Goal: Navigation & Orientation: Find specific page/section

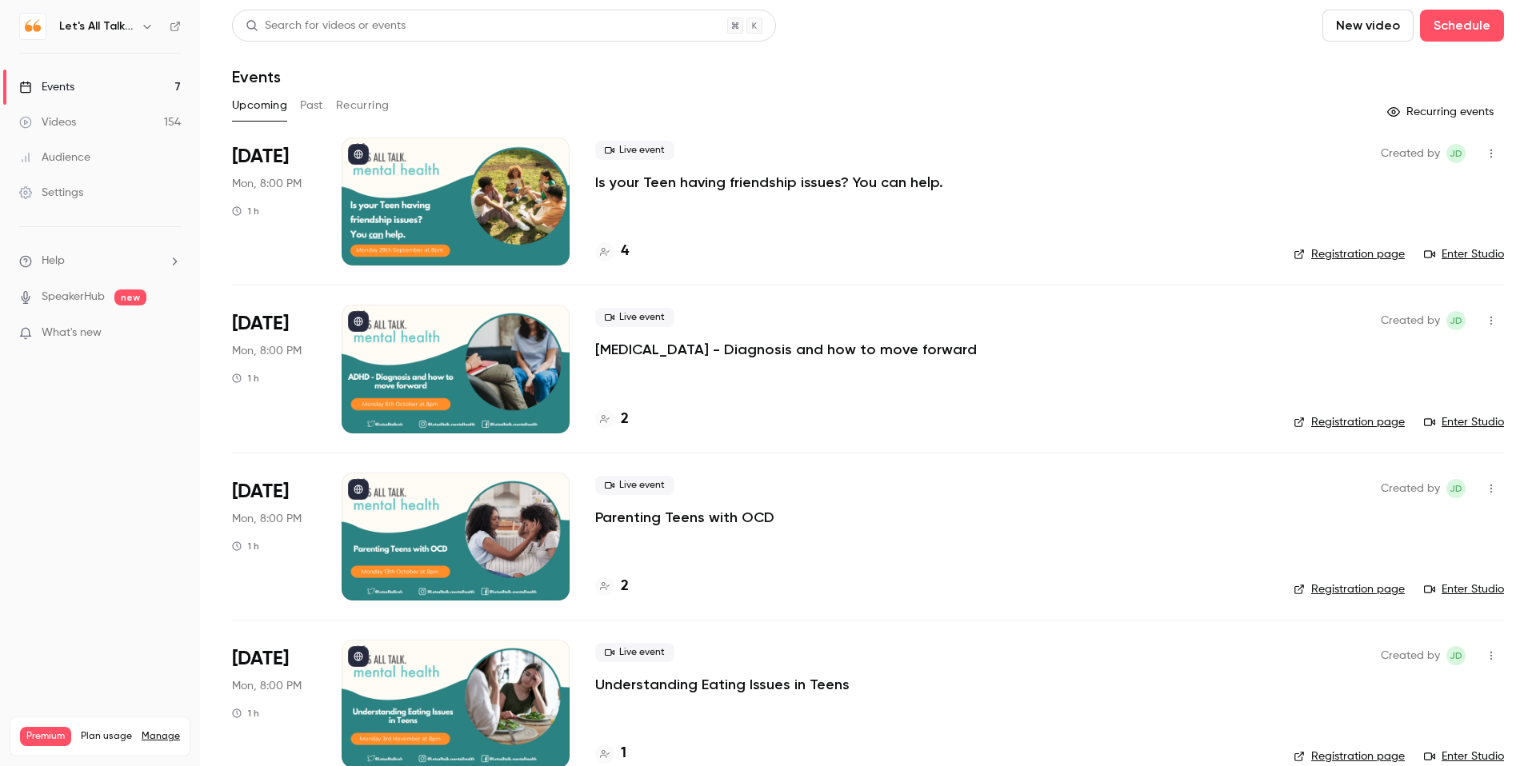
click at [156, 22] on button "button" at bounding box center [147, 26] width 19 height 19
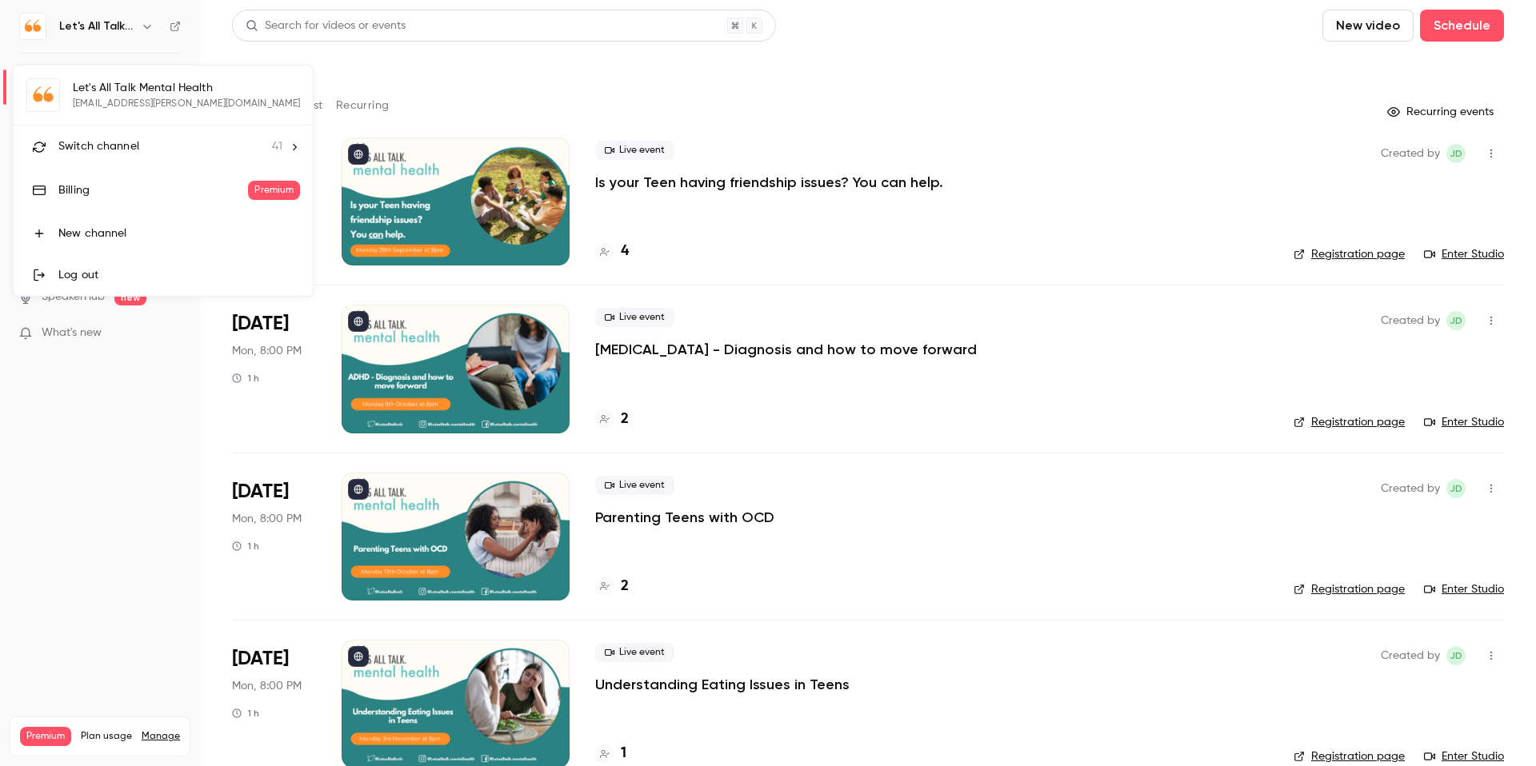
click at [140, 140] on div "Switch channel 41" at bounding box center [170, 146] width 224 height 17
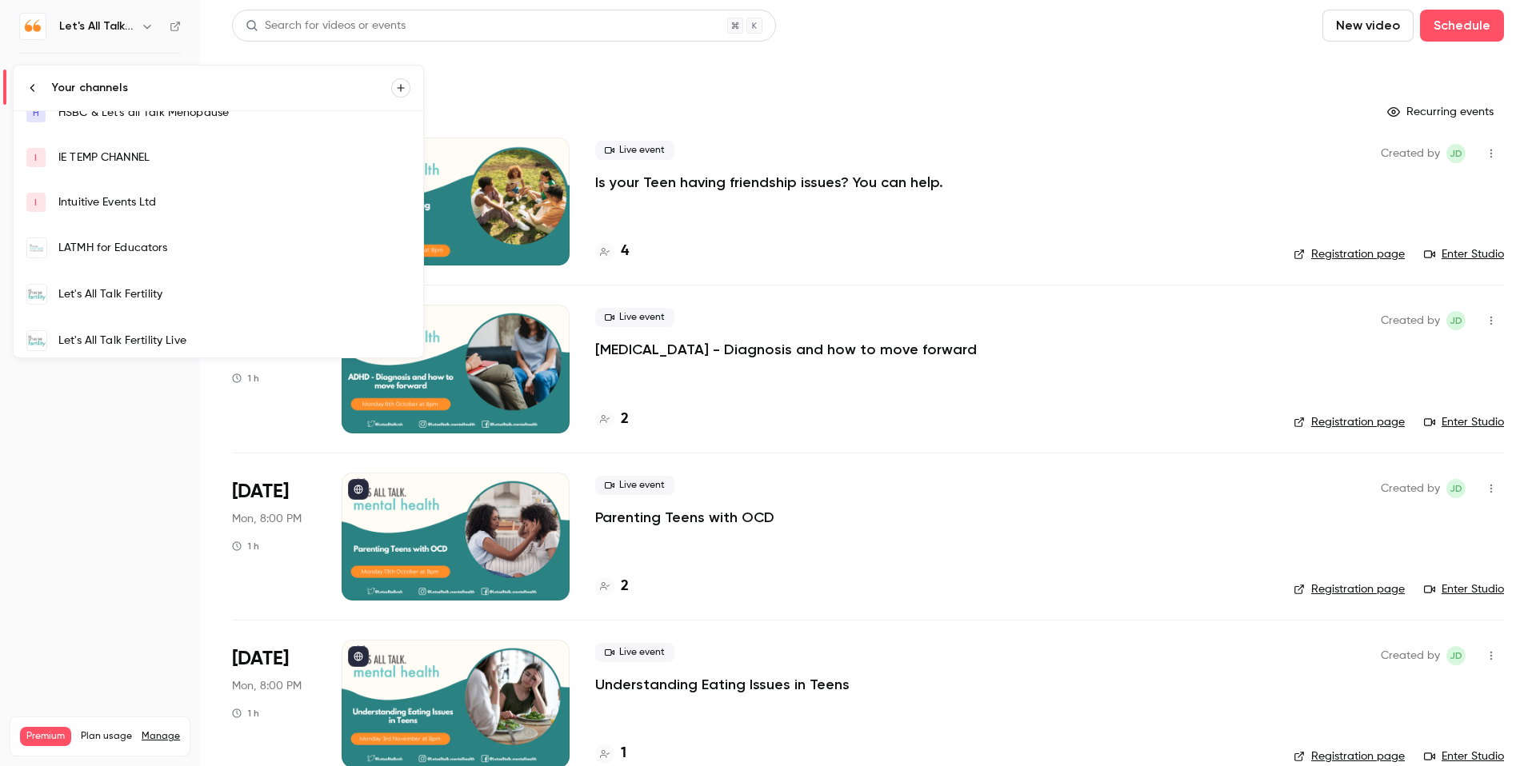
scroll to position [277, 0]
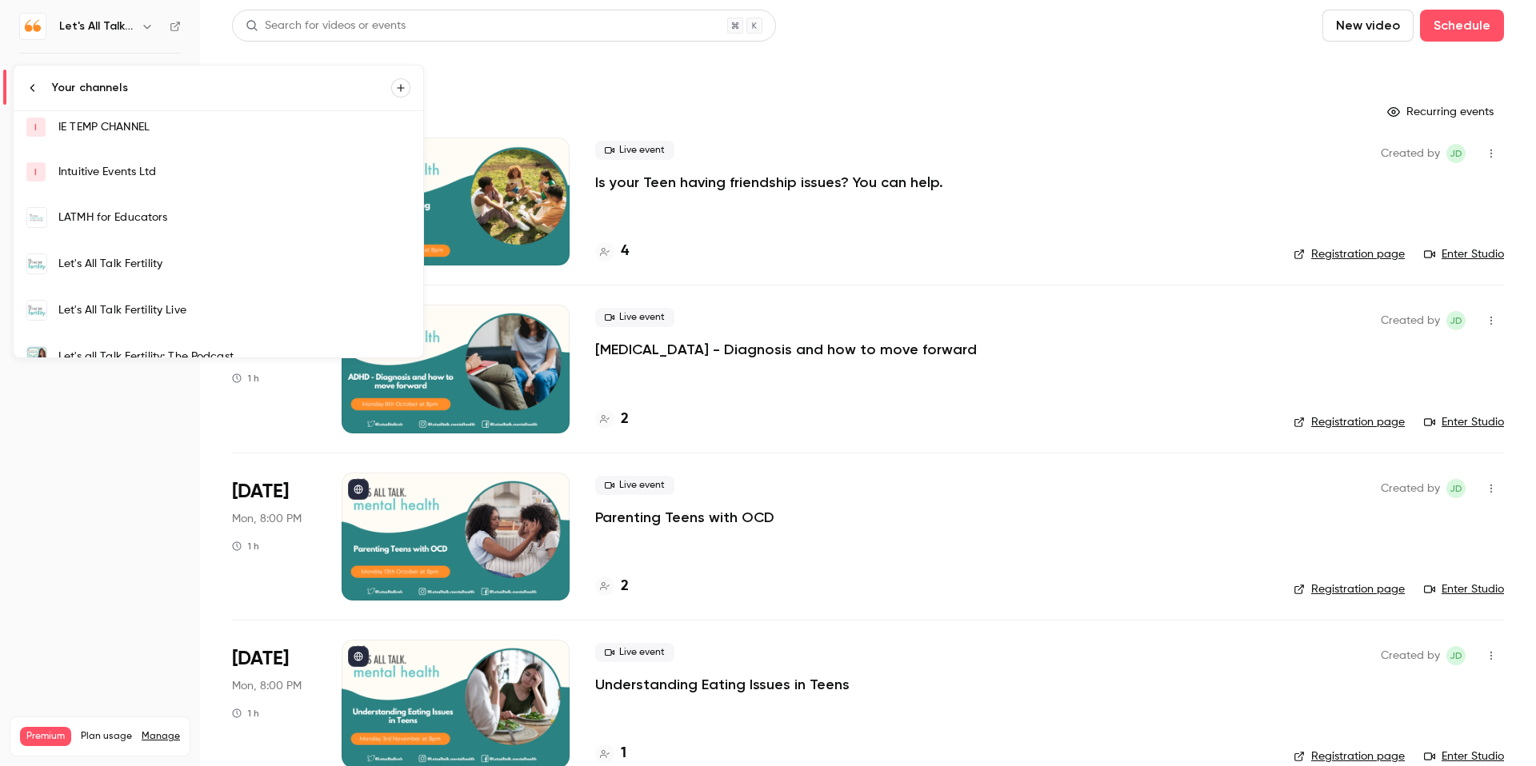
click at [158, 307] on div "Let's All Talk Fertility Live" at bounding box center [234, 310] width 352 height 16
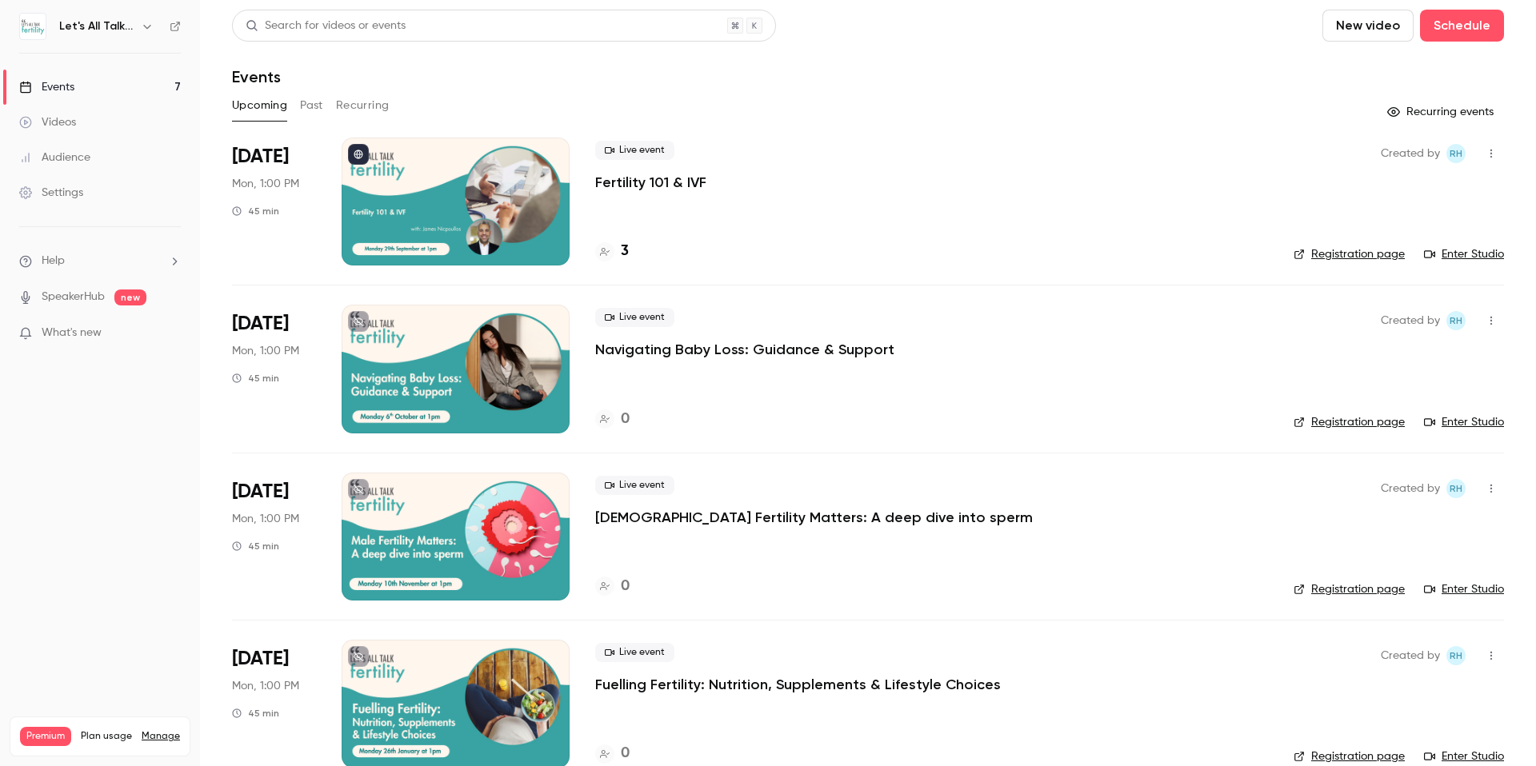
click at [360, 318] on icon at bounding box center [359, 322] width 10 height 10
click at [364, 492] on button at bounding box center [358, 489] width 21 height 21
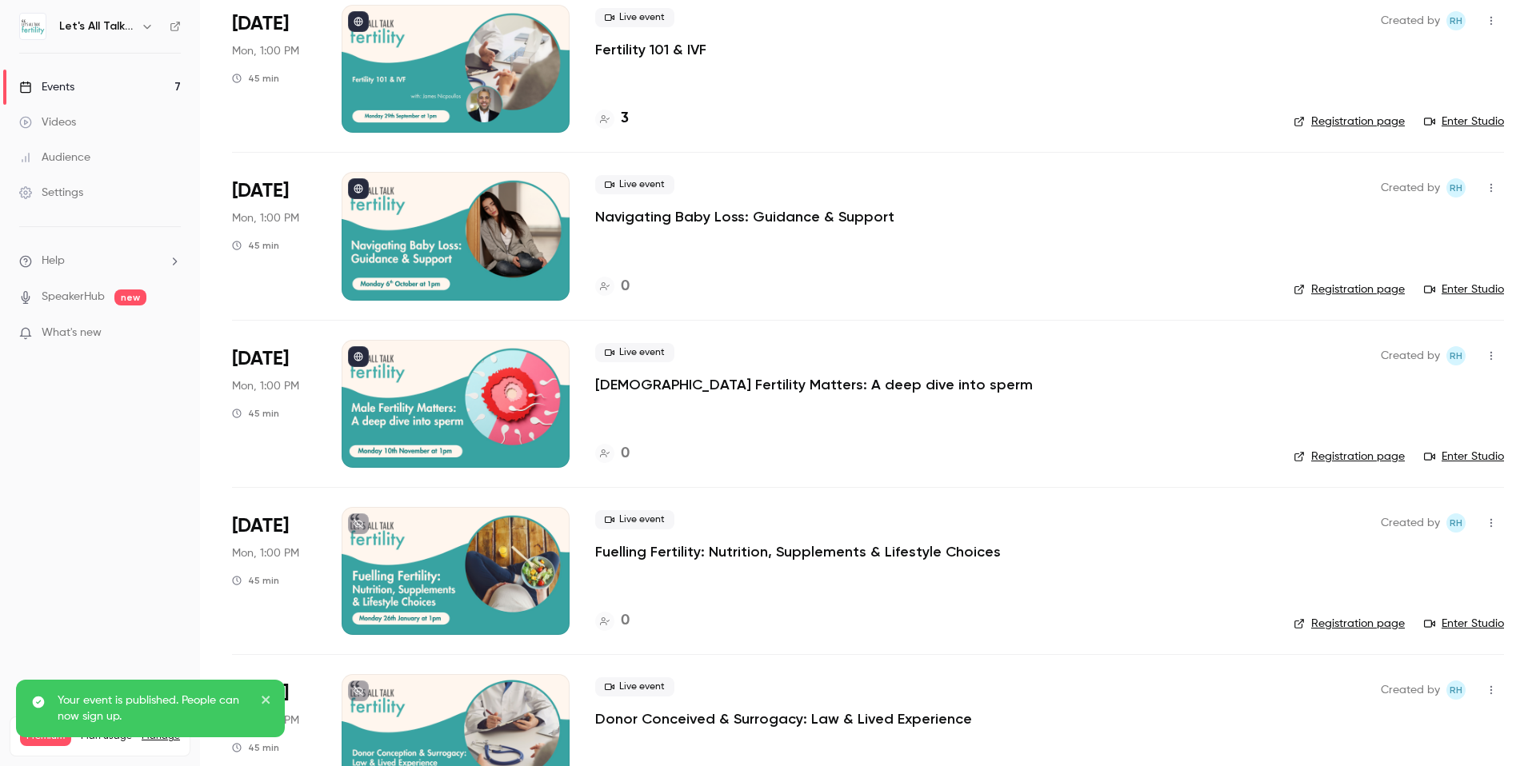
scroll to position [177, 0]
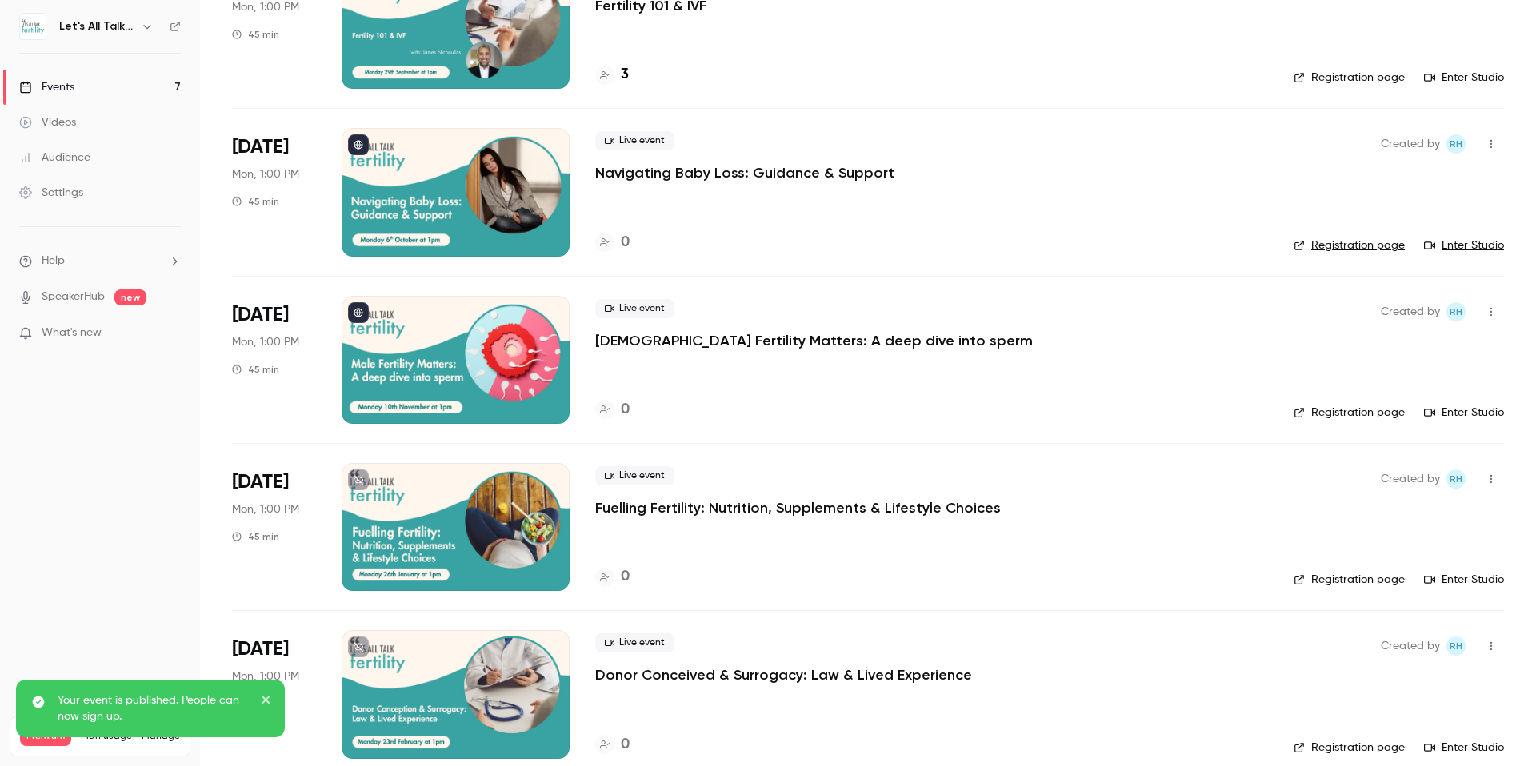
click at [367, 478] on button at bounding box center [358, 480] width 21 height 21
click at [361, 649] on icon at bounding box center [359, 647] width 10 height 10
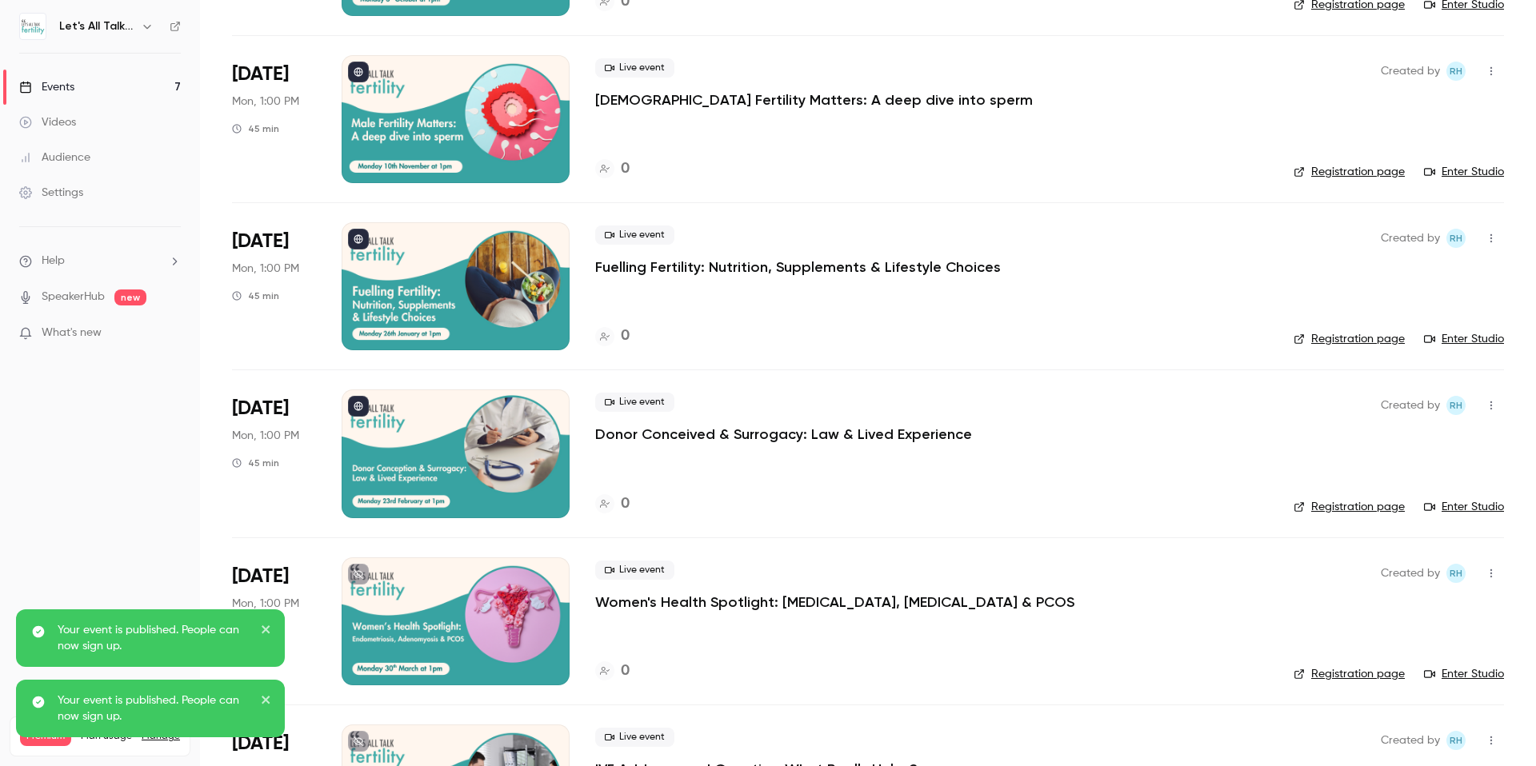
scroll to position [533, 0]
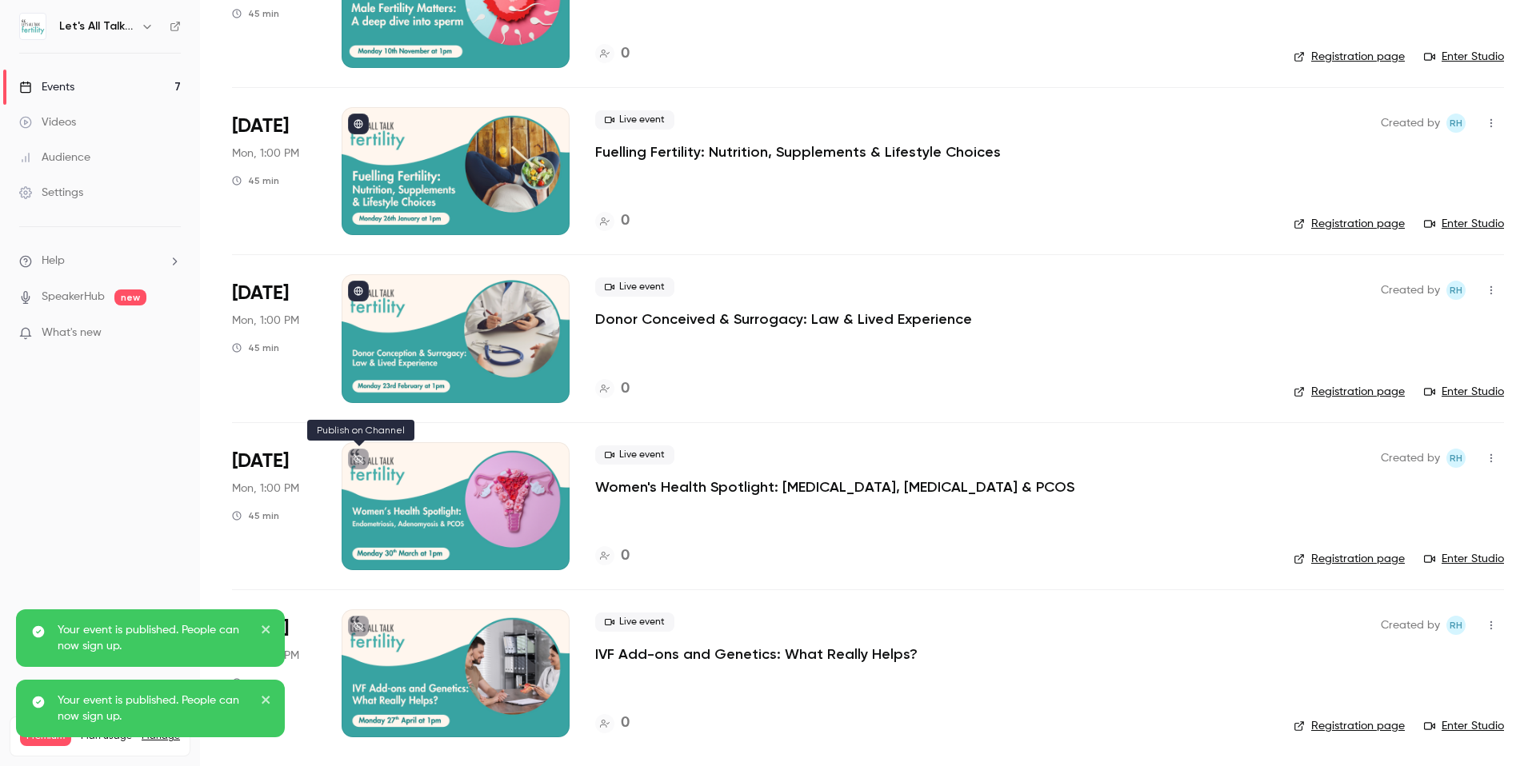
click at [350, 459] on button at bounding box center [358, 459] width 21 height 21
click at [357, 625] on icon at bounding box center [359, 626] width 10 height 10
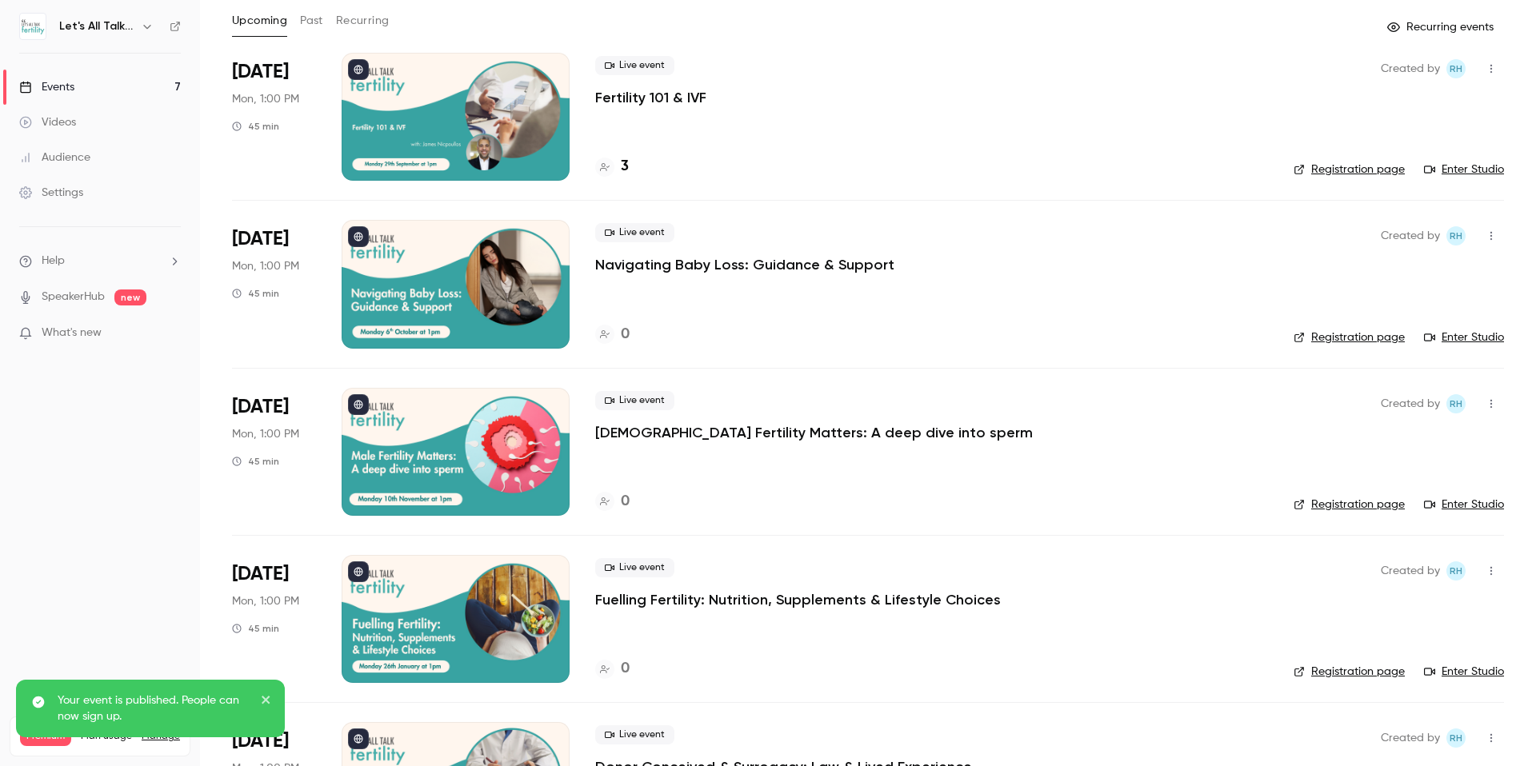
scroll to position [0, 0]
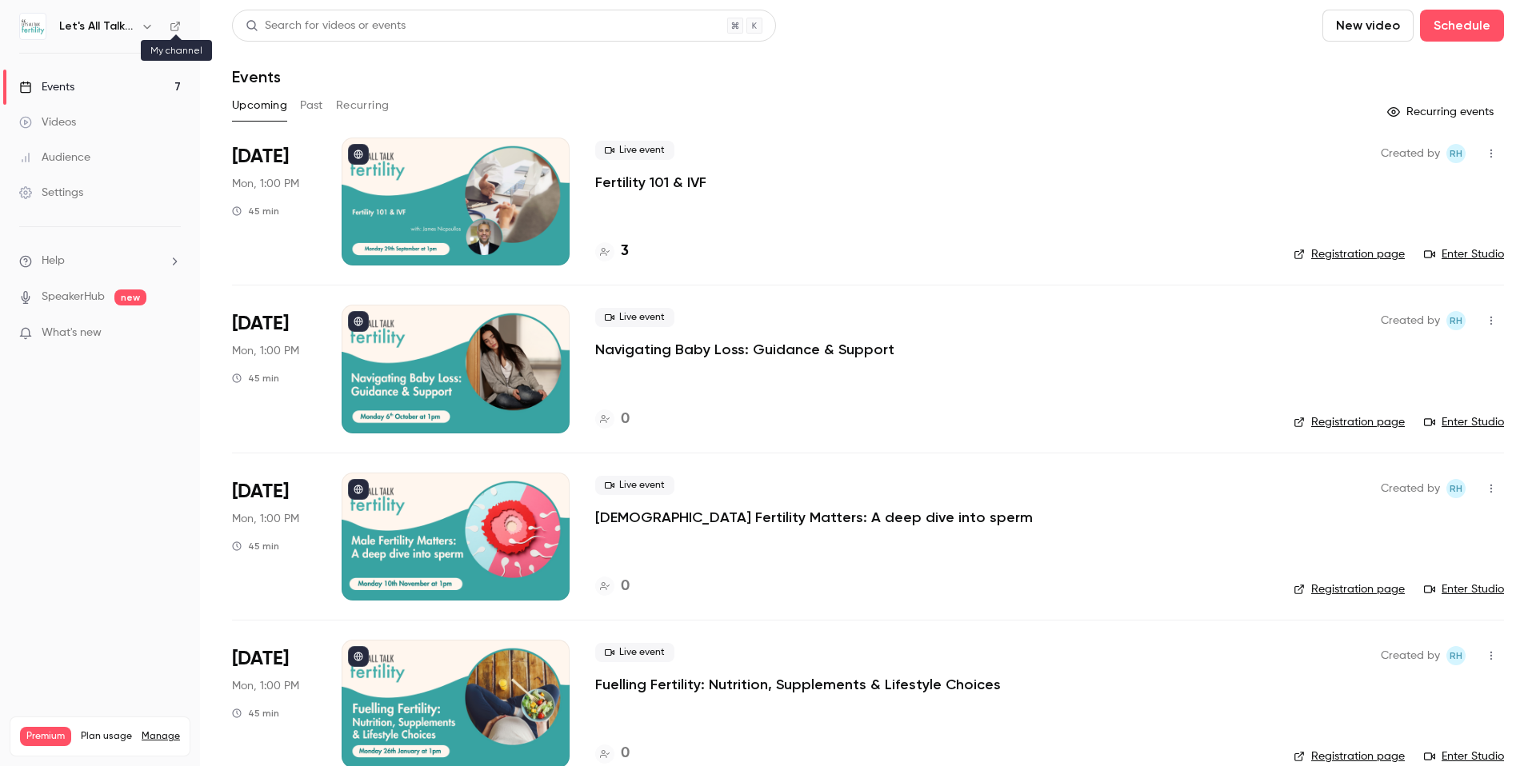
click at [175, 29] on icon at bounding box center [175, 26] width 11 height 11
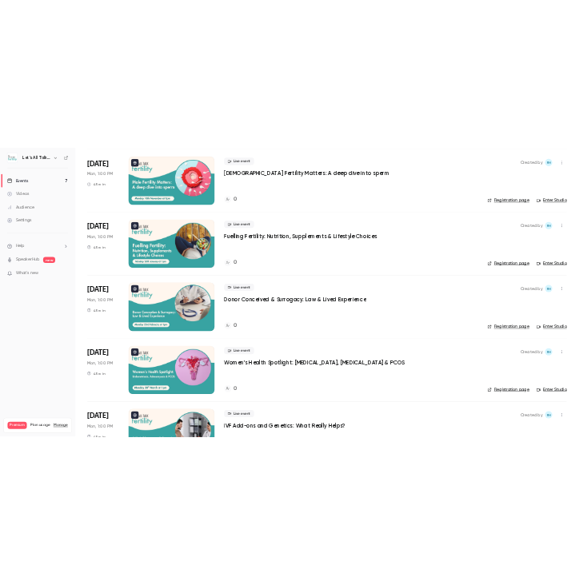
scroll to position [533, 0]
